Goal: Information Seeking & Learning: Learn about a topic

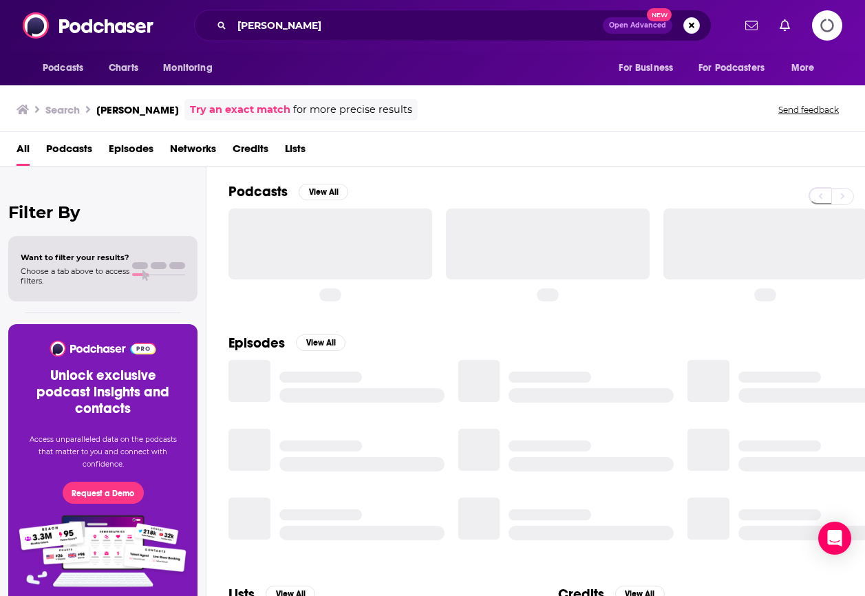
scroll to position [31, 0]
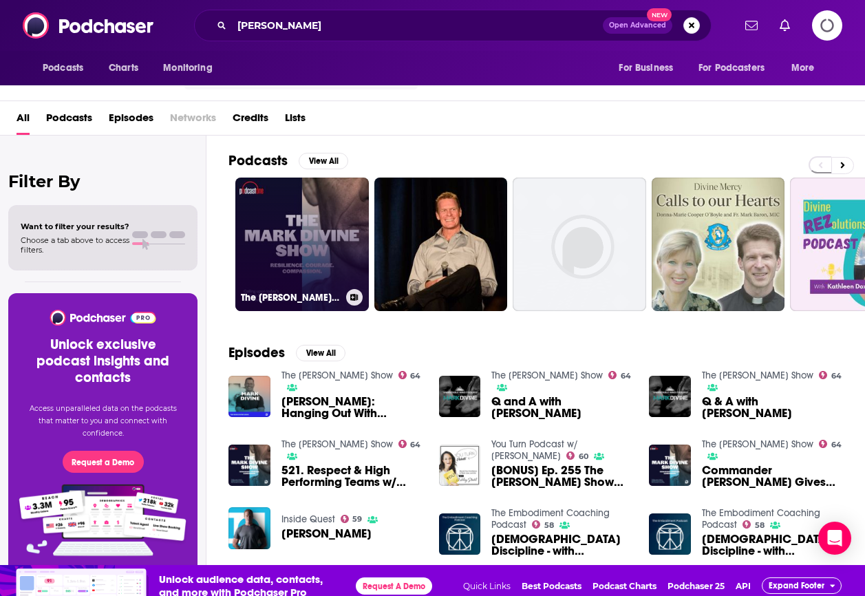
click at [292, 208] on link "The [PERSON_NAME] Show" at bounding box center [301, 243] width 133 height 133
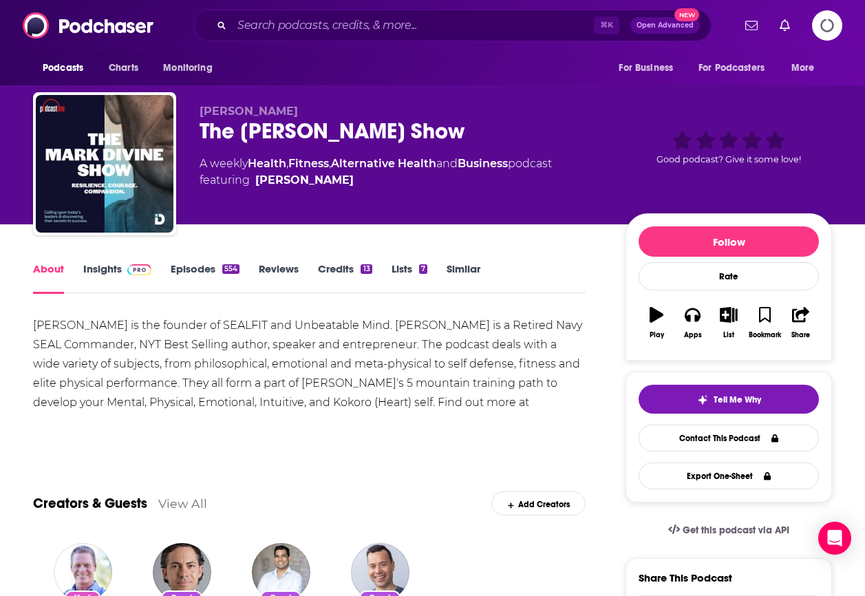
click at [107, 266] on link "Insights" at bounding box center [117, 278] width 68 height 32
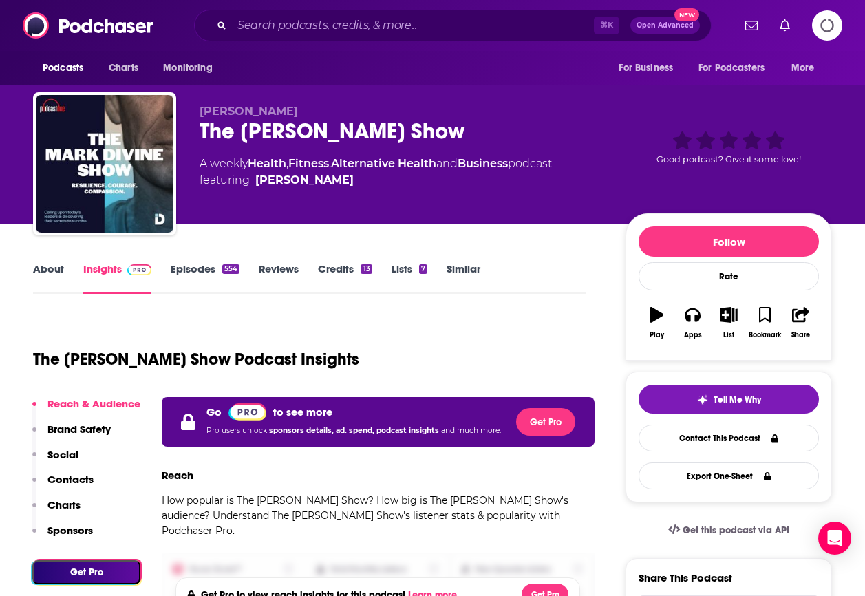
click at [823, 28] on icon "Logging in" at bounding box center [826, 25] width 43 height 43
click at [279, 123] on div "The [PERSON_NAME] Show" at bounding box center [401, 131] width 404 height 27
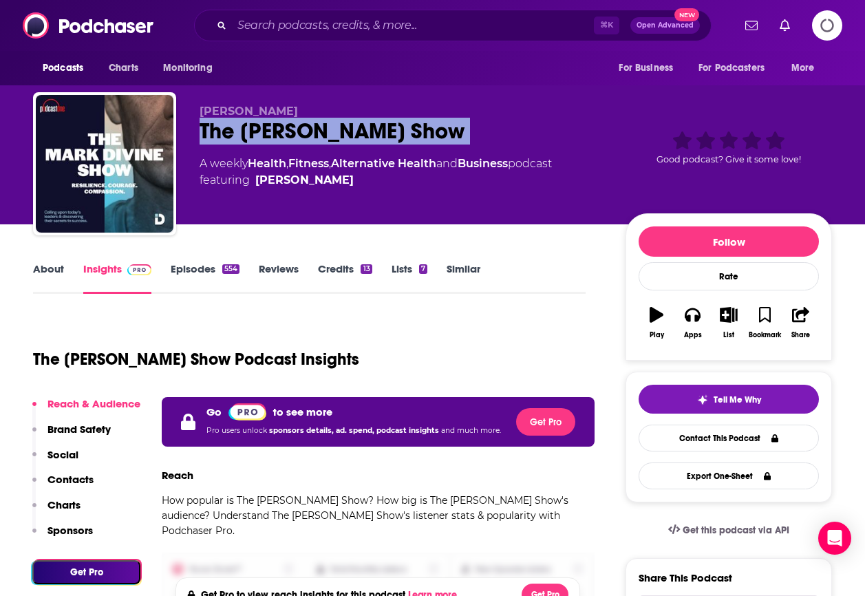
click at [279, 123] on div "The [PERSON_NAME] Show" at bounding box center [401, 131] width 404 height 27
